Goal: Ask a question

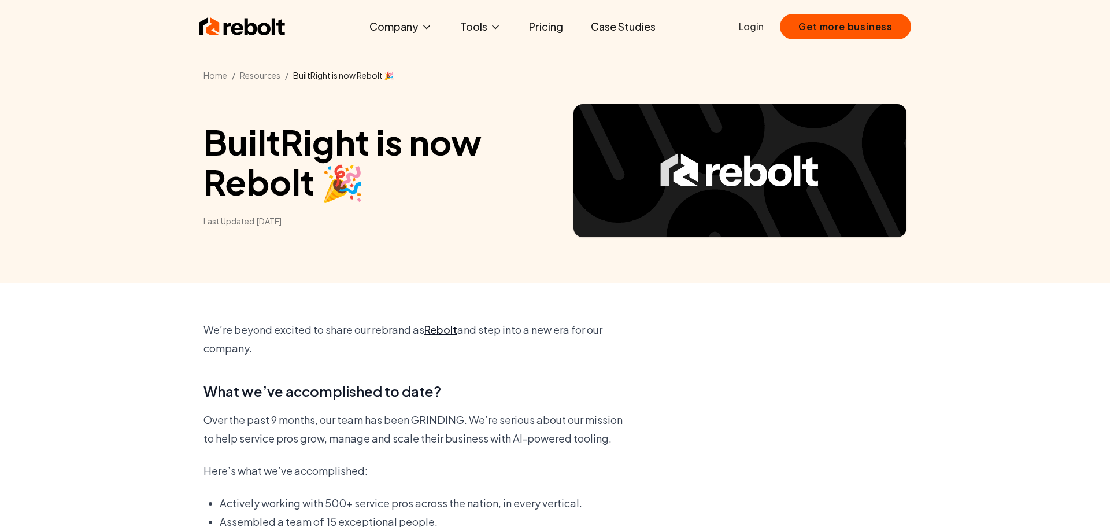
click at [247, 28] on img at bounding box center [242, 26] width 87 height 23
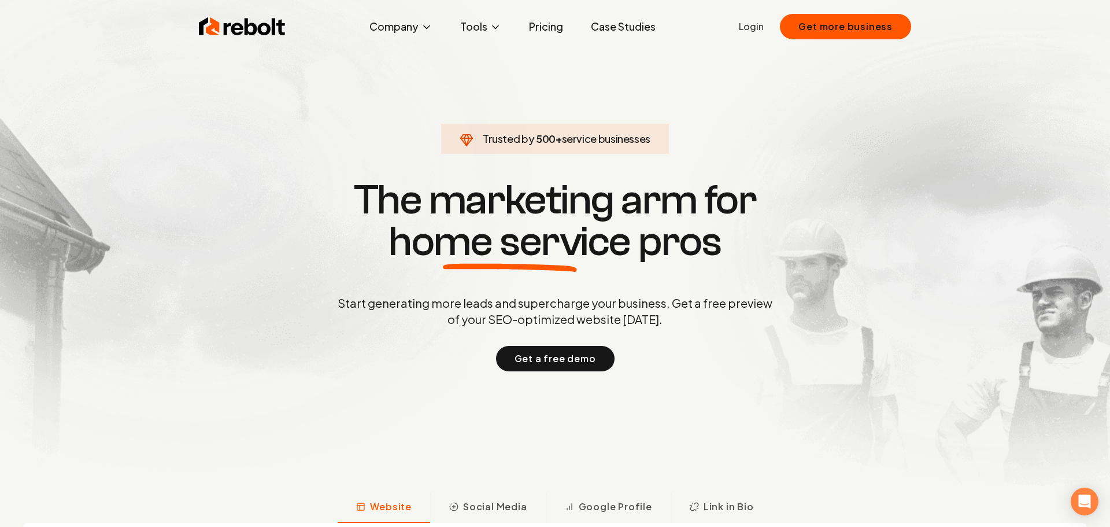
click at [543, 31] on link "Pricing" at bounding box center [546, 26] width 53 height 23
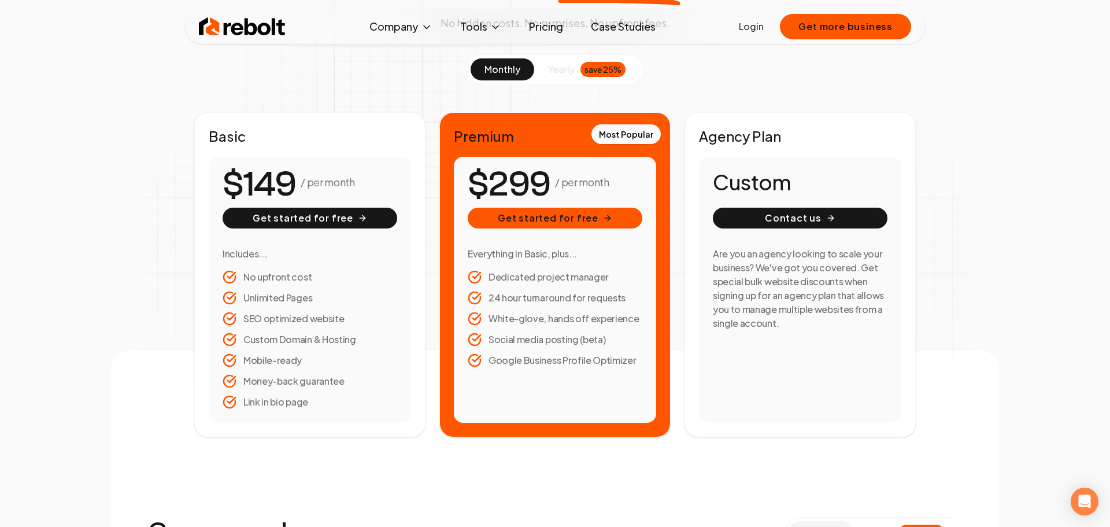
scroll to position [138, 0]
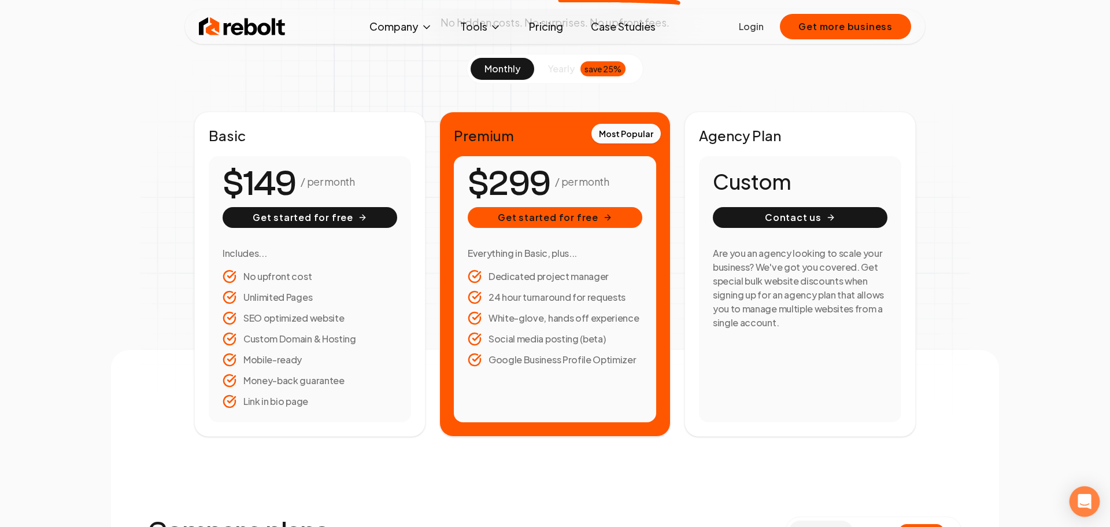
click at [1089, 497] on icon "Open Intercom Messenger" at bounding box center [1084, 501] width 13 height 15
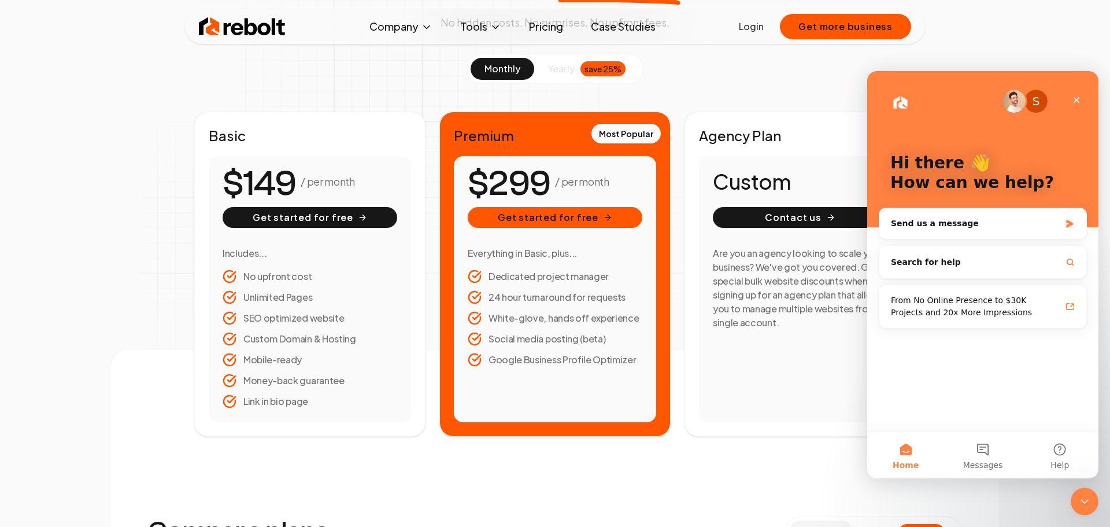
scroll to position [0, 0]
click at [962, 224] on div "Send us a message" at bounding box center [975, 223] width 169 height 12
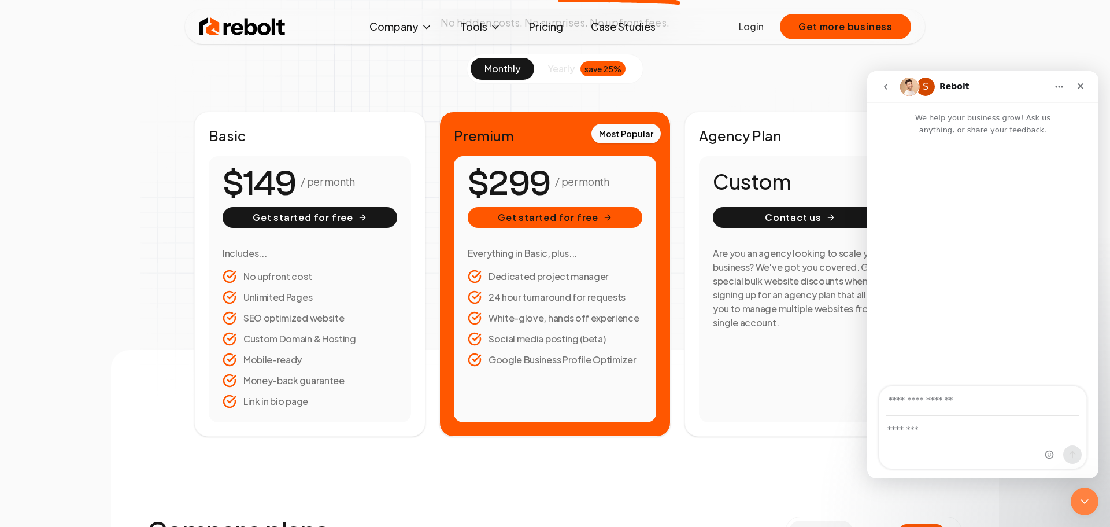
click at [939, 438] on div "Intercom messenger" at bounding box center [982, 442] width 207 height 52
click at [914, 415] on input "Your email" at bounding box center [982, 400] width 193 height 29
type input "**********"
drag, startPoint x: 896, startPoint y: 428, endPoint x: 902, endPoint y: 430, distance: 6.0
click at [897, 428] on textarea "Message…" at bounding box center [982, 426] width 207 height 20
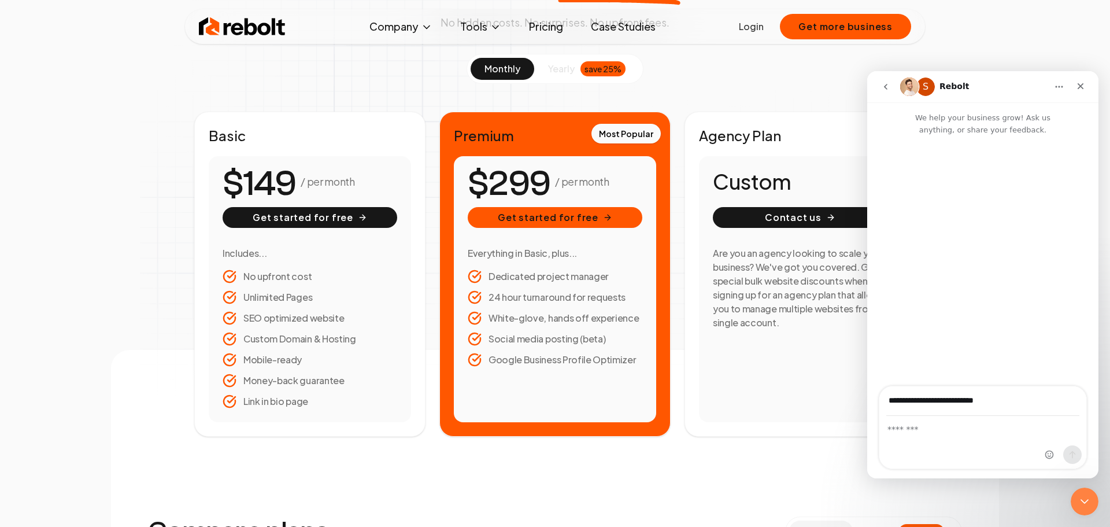
click at [894, 433] on textarea "Message…" at bounding box center [982, 426] width 207 height 20
click at [897, 431] on textarea "Message…" at bounding box center [982, 426] width 207 height 20
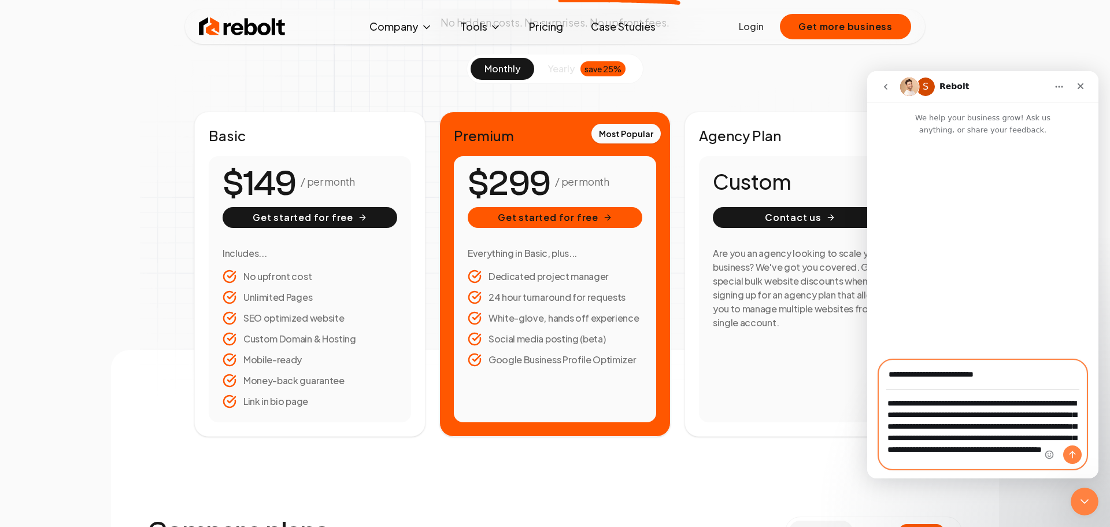
scroll to position [9, 0]
type textarea "**********"
click at [1074, 458] on icon "Send a message…" at bounding box center [1072, 454] width 9 height 9
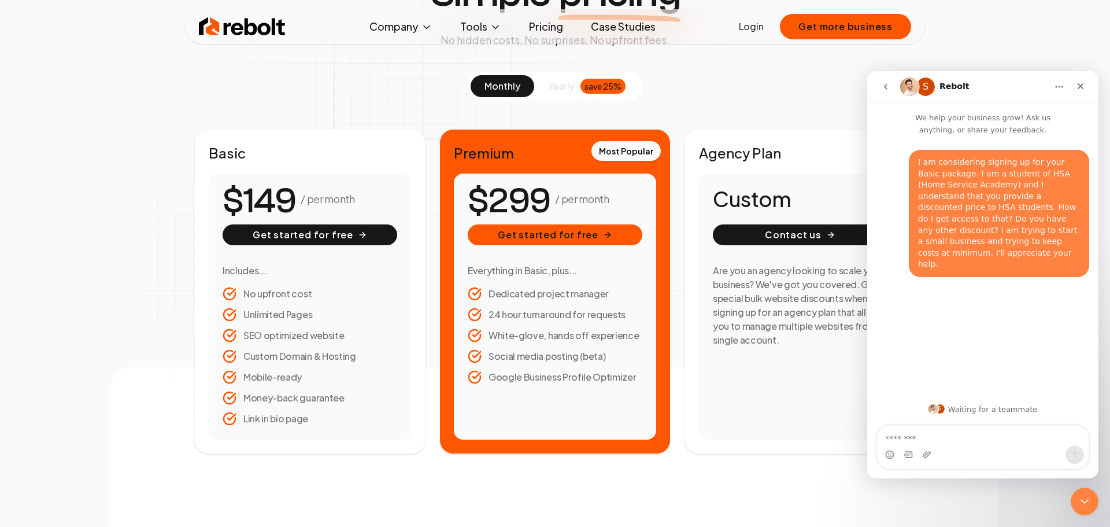
scroll to position [120, 0]
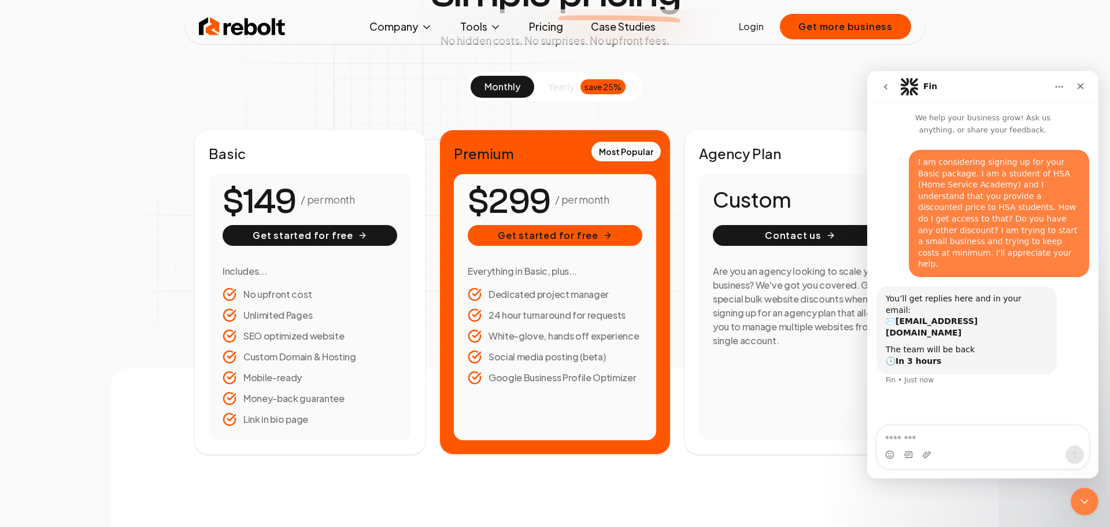
click at [960, 448] on div "Intercom messenger" at bounding box center [983, 454] width 212 height 19
click at [928, 436] on textarea "Message…" at bounding box center [983, 436] width 212 height 20
click at [958, 436] on textarea "Message…" at bounding box center [983, 436] width 212 height 20
click at [923, 437] on textarea "Message…" at bounding box center [983, 436] width 212 height 20
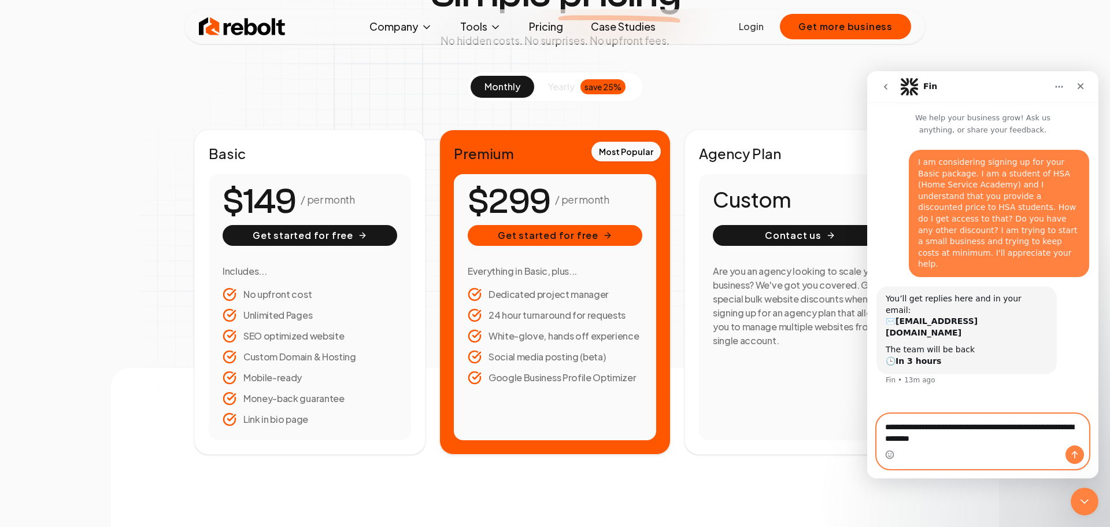
type textarea "**********"
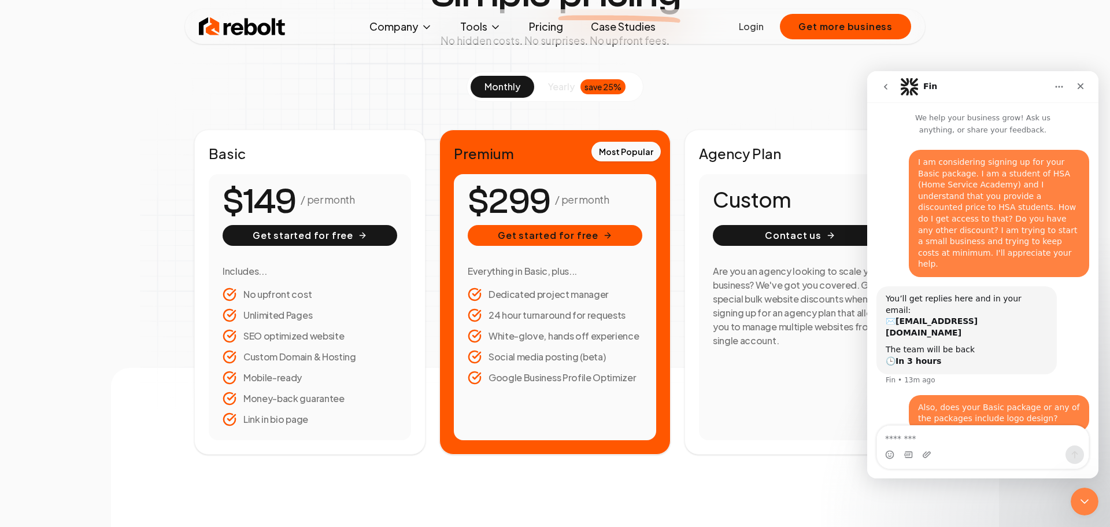
click at [959, 454] on div "Intercom messenger" at bounding box center [983, 454] width 212 height 19
click at [907, 395] on div "Also, does your Basic package or any of the packages include logo design? • Jus…" at bounding box center [983, 420] width 213 height 50
click at [894, 376] on div "Fin • 14m ago" at bounding box center [911, 379] width 50 height 7
click at [945, 450] on div "Intercom messenger" at bounding box center [983, 454] width 212 height 19
click at [954, 402] on div "Also, does your Basic package or any of the packages include logo design?" at bounding box center [999, 413] width 162 height 23
